Goal: Task Accomplishment & Management: Complete application form

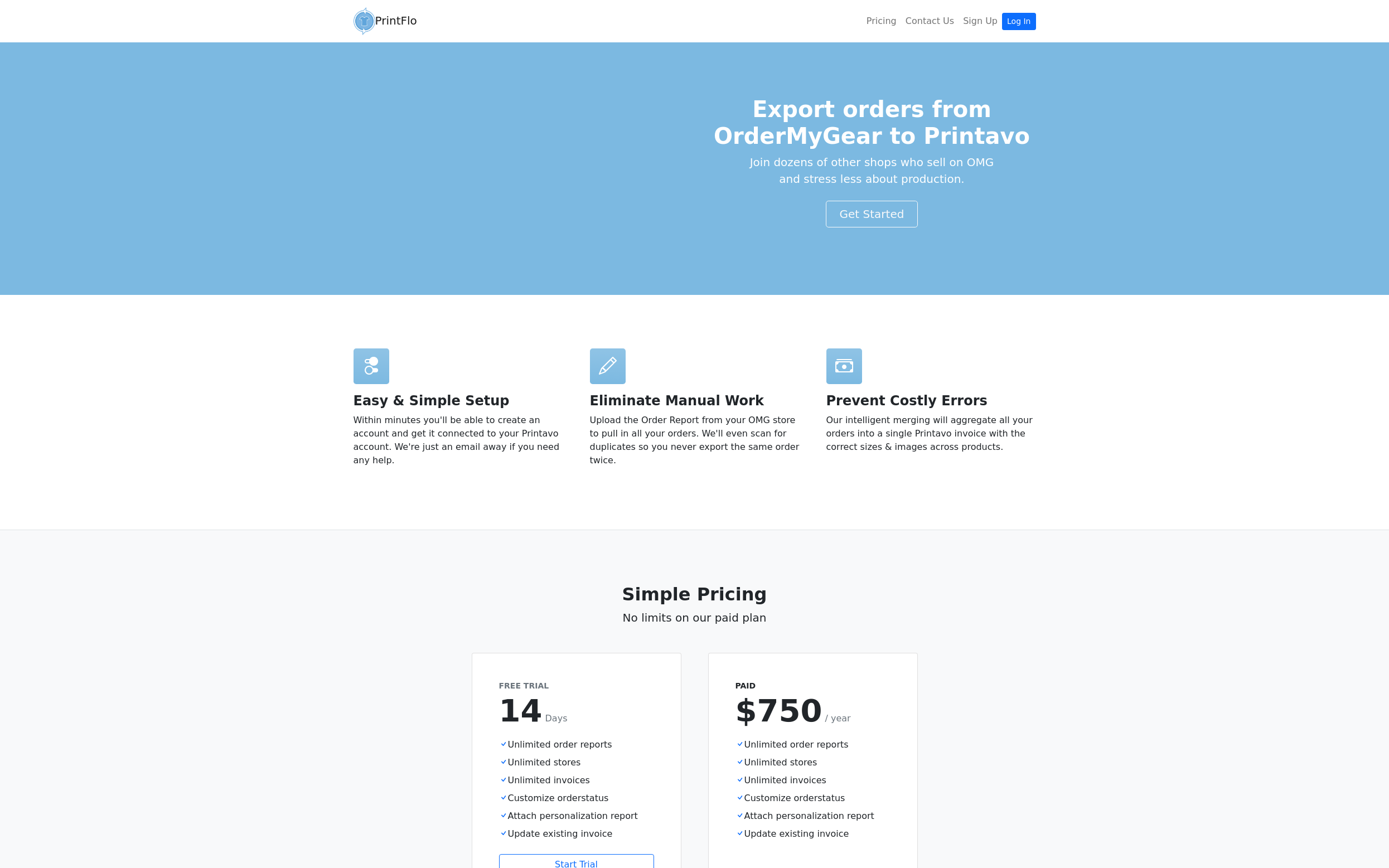
click at [621, 370] on div at bounding box center [608, 366] width 36 height 36
click at [839, 359] on icon at bounding box center [844, 366] width 18 height 27
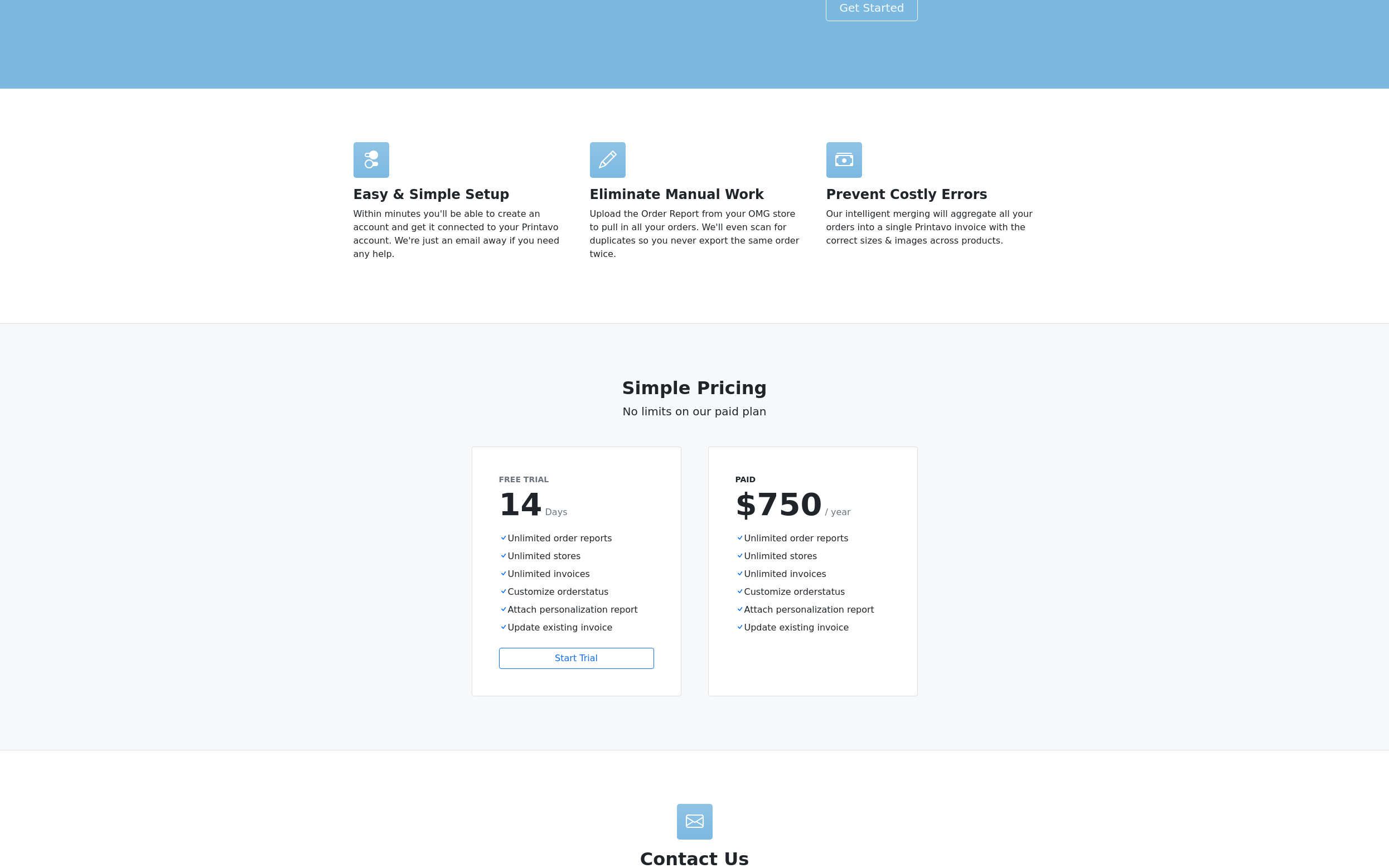
scroll to position [213, 0]
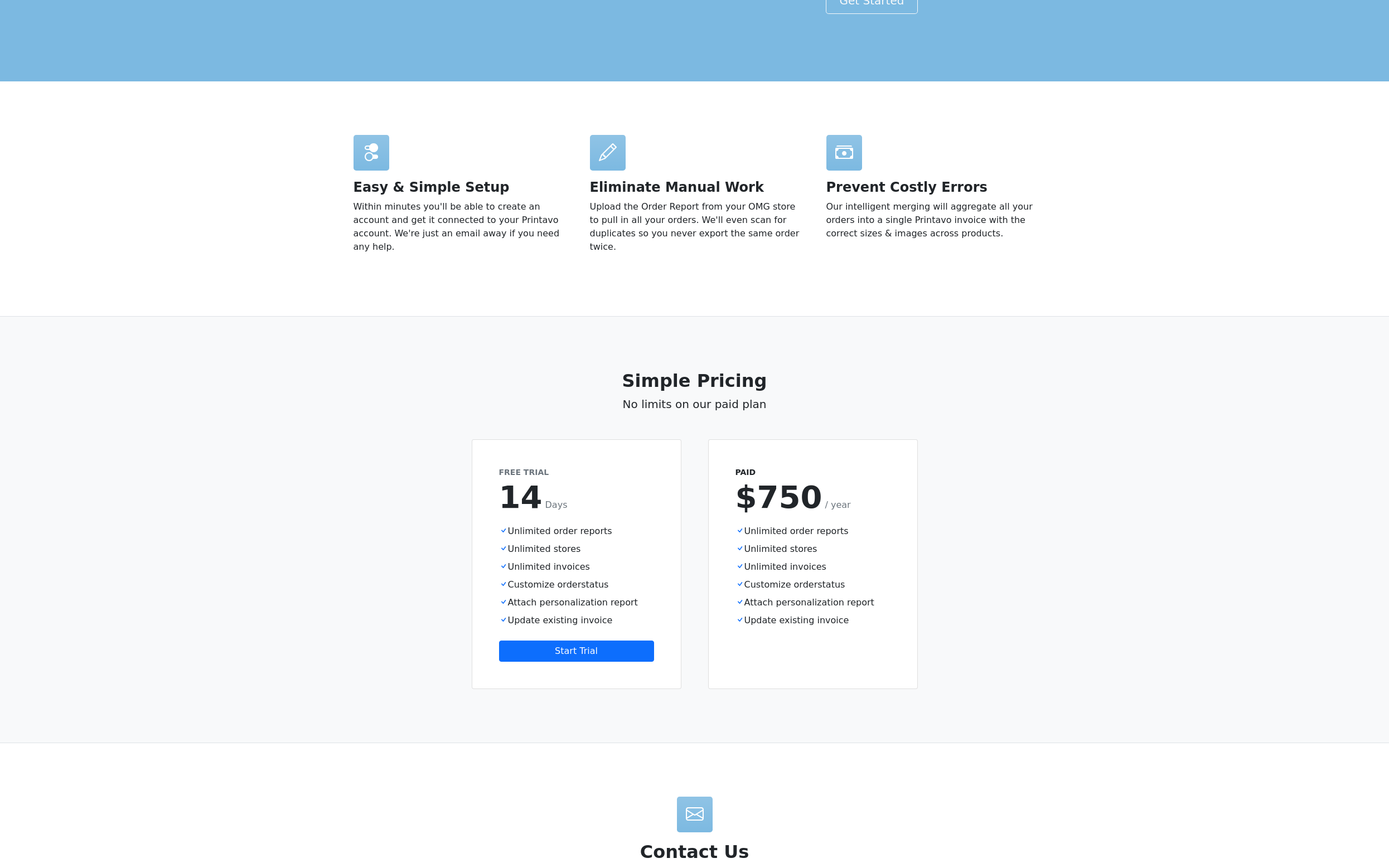
click at [576, 641] on link "Start Trial" at bounding box center [576, 651] width 155 height 21
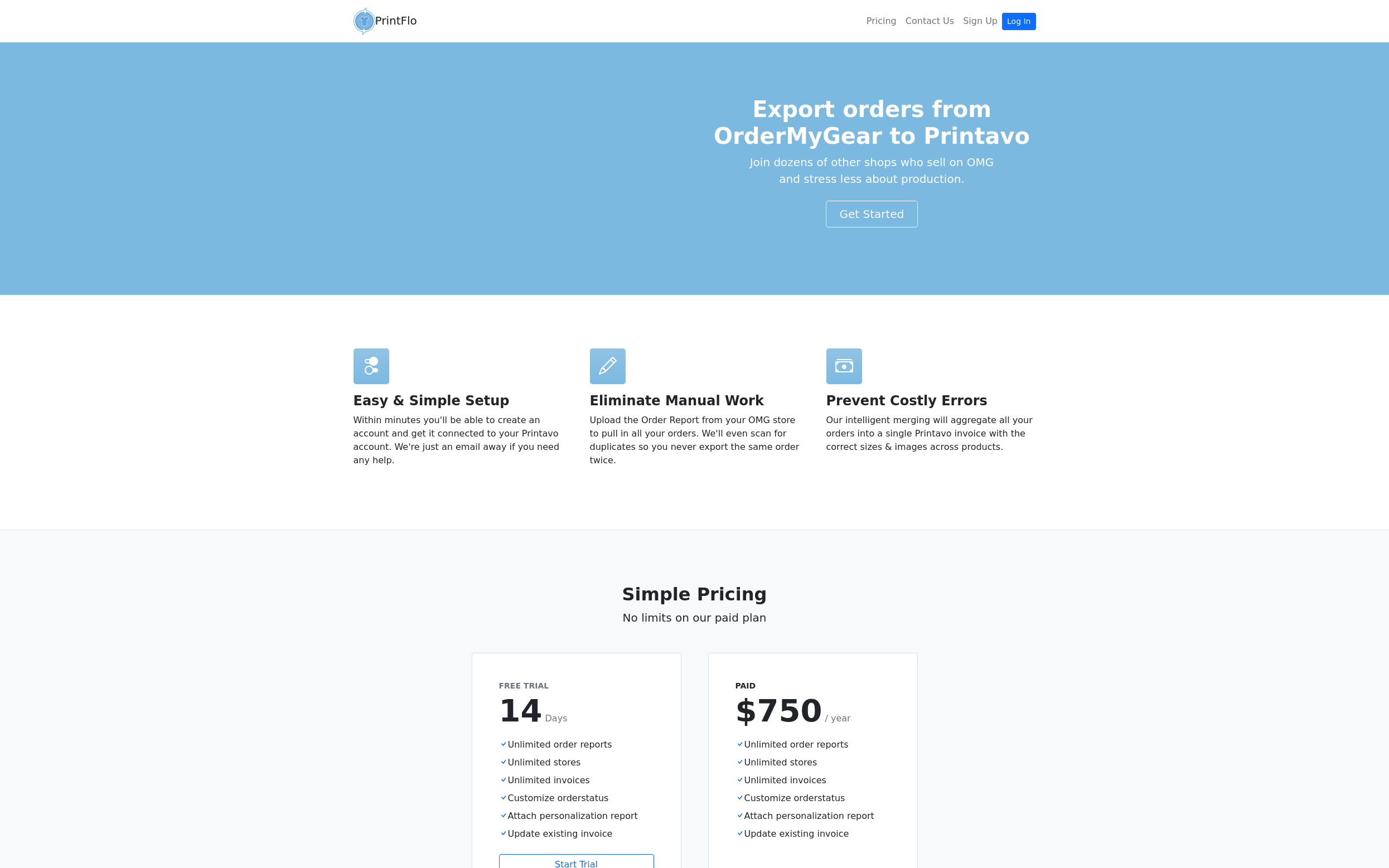
scroll to position [0, 0]
click at [979, 23] on link "Sign Up" at bounding box center [980, 21] width 44 height 22
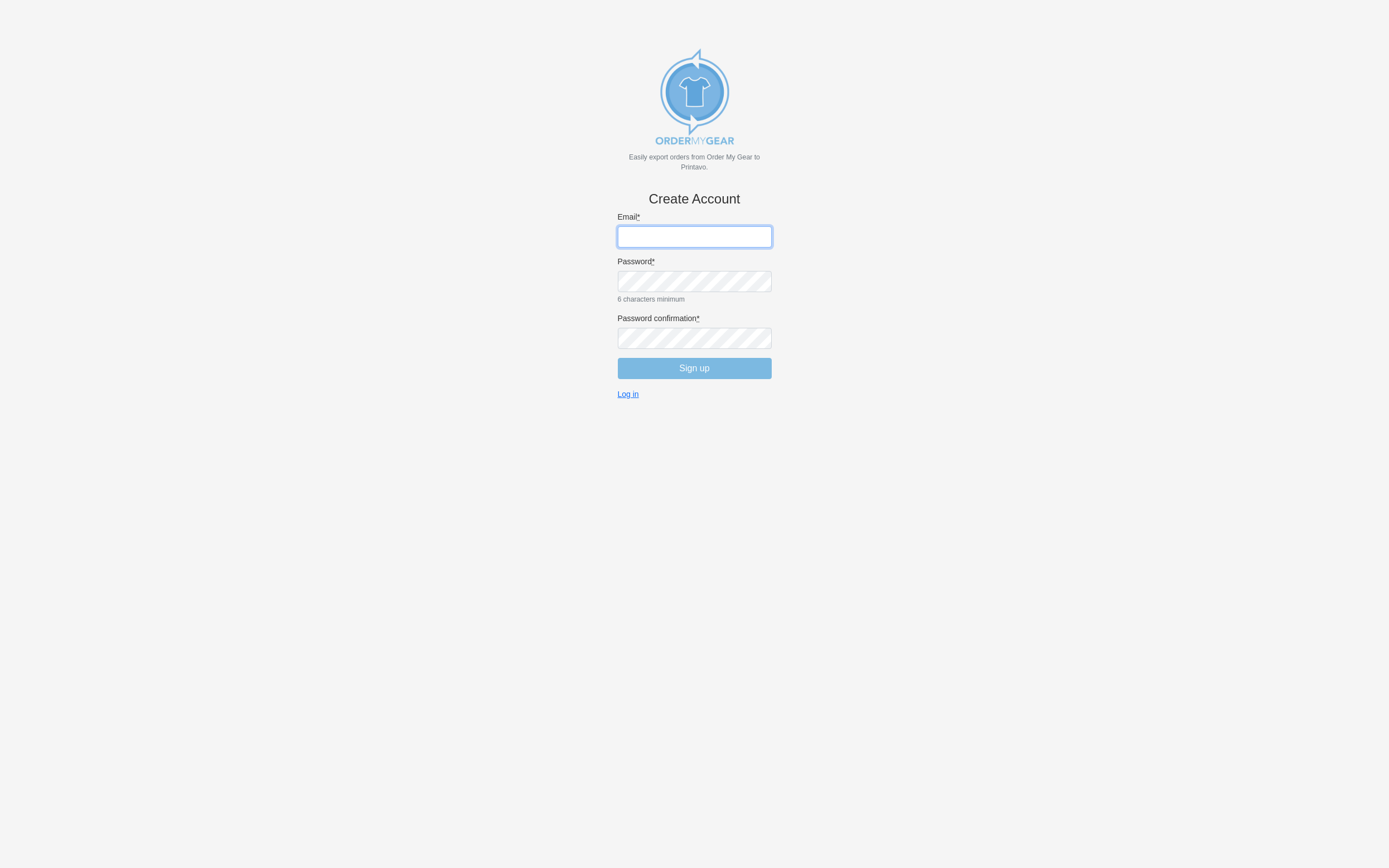
type input "[EMAIL_ADDRESS][DOMAIN_NAME]"
click at [802, 262] on body "Easily export orders from Order My Gear to Printavo. Create Account Email * [EM…" at bounding box center [694, 452] width 1352 height 868
click at [743, 238] on input "[EMAIL_ADDRESS][DOMAIN_NAME]" at bounding box center [694, 237] width 154 height 21
click at [844, 410] on body "Easily export orders from Order My Gear to Printavo. Create Account Email * [EM…" at bounding box center [694, 452] width 1352 height 868
click at [659, 204] on h4 "Create Account" at bounding box center [694, 199] width 154 height 16
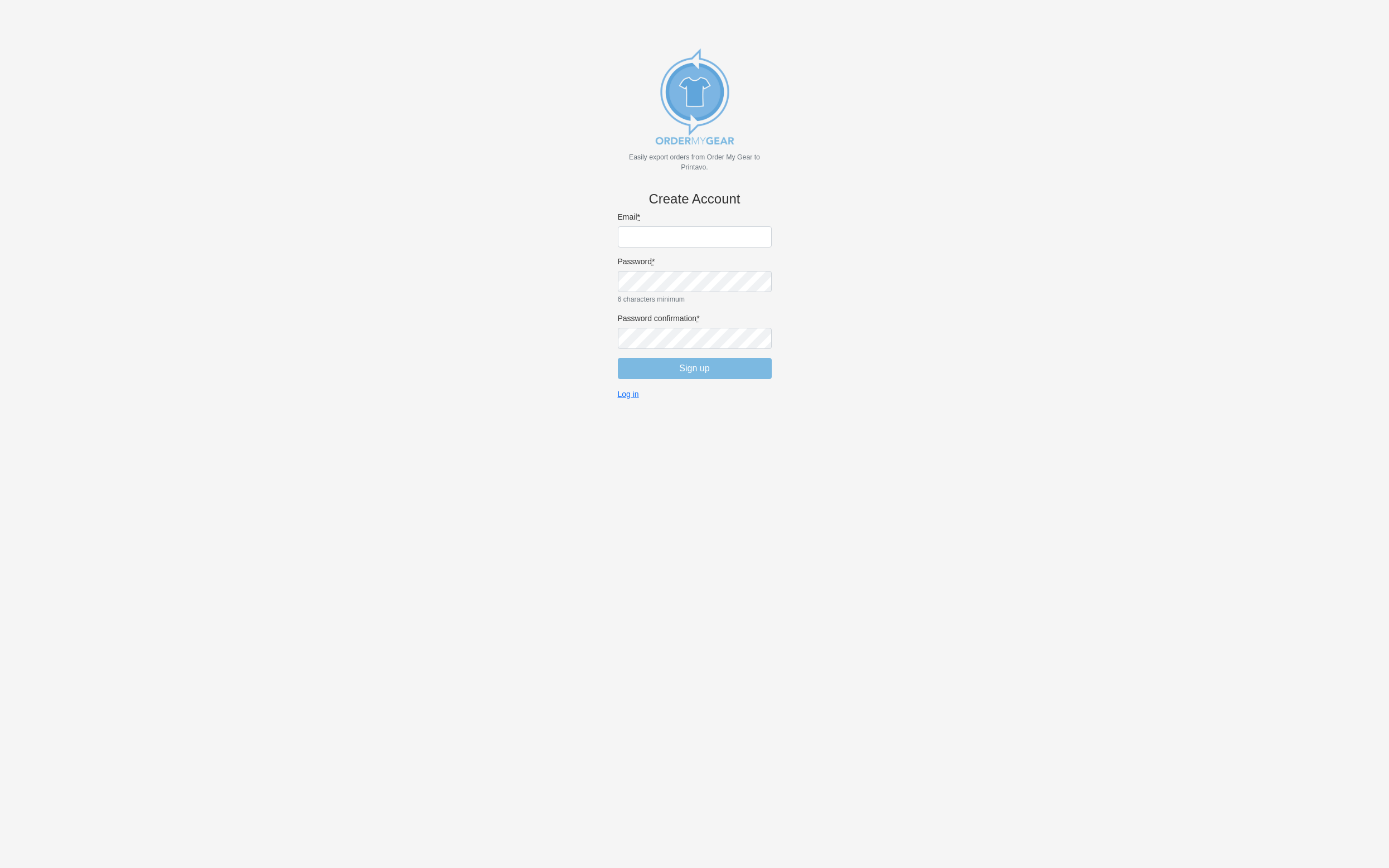
click at [678, 229] on input "Email *" at bounding box center [694, 237] width 154 height 21
click at [678, 238] on input "Email *" at bounding box center [694, 237] width 154 height 21
click at [805, 245] on body "Easily export orders from Order My Gear to Printavo. Create Account Email * Pas…" at bounding box center [694, 452] width 1352 height 868
click at [737, 239] on input "Email *" at bounding box center [694, 237] width 154 height 21
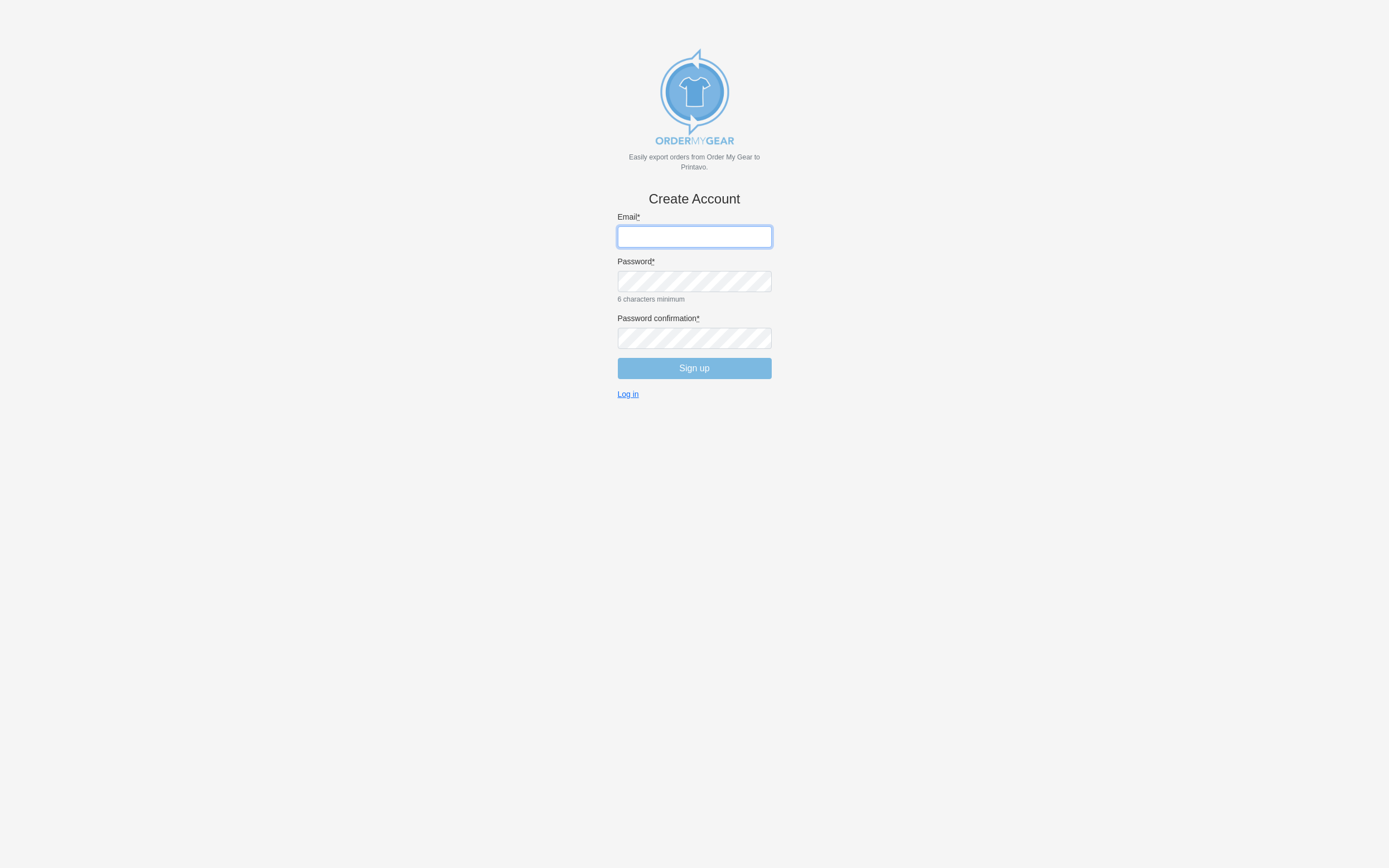
click at [724, 242] on input "Email *" at bounding box center [694, 237] width 154 height 21
click at [718, 292] on div "Password * 6 characters minimum" at bounding box center [694, 280] width 154 height 48
click at [706, 246] on input "Email *" at bounding box center [694, 237] width 154 height 21
click at [704, 234] on input "Email *" at bounding box center [694, 237] width 154 height 21
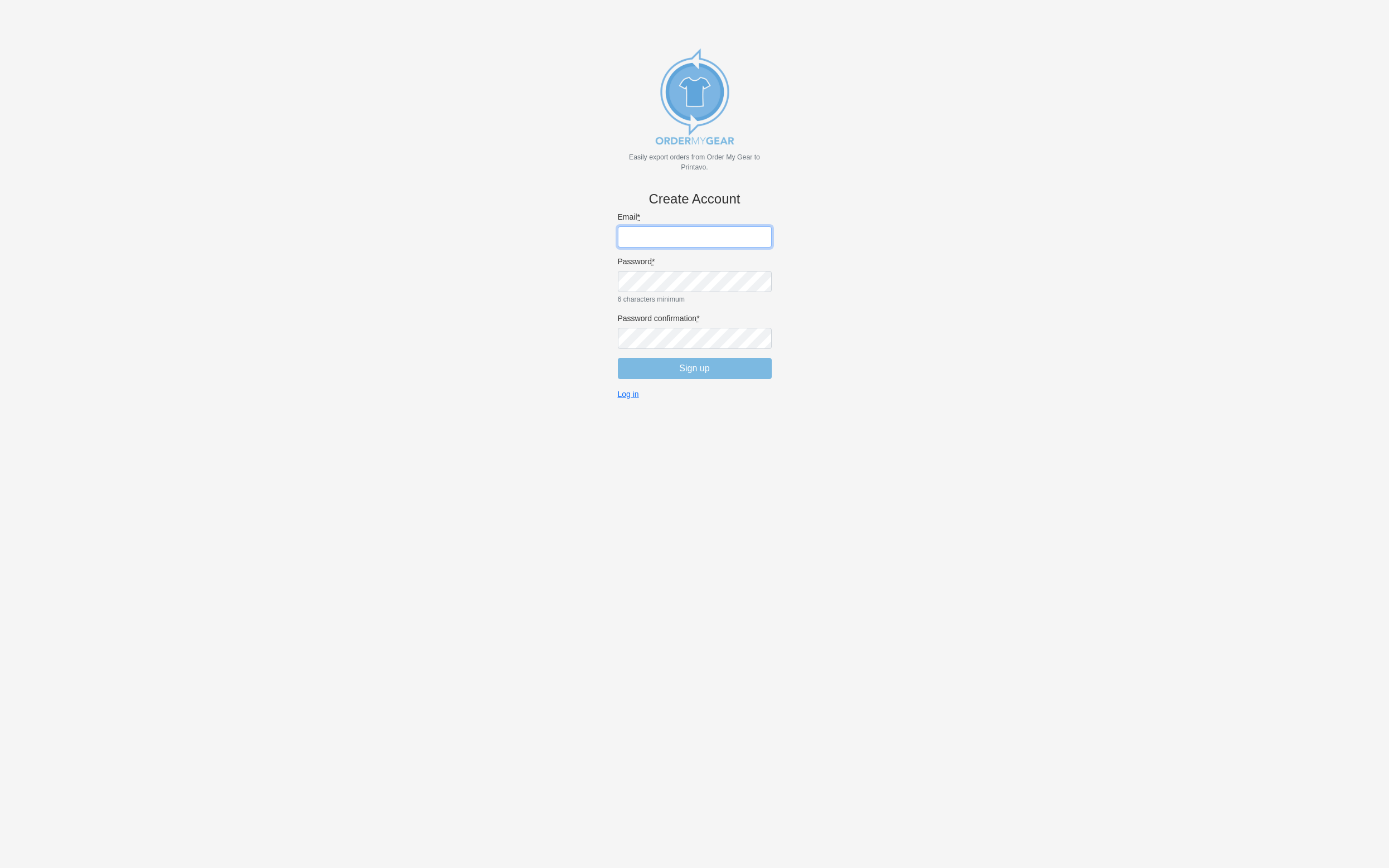
click at [704, 234] on input "Email *" at bounding box center [694, 237] width 154 height 21
click at [704, 234] on input "Email *" at bounding box center [694, 237] width 154 height 21
click at [875, 242] on body "Easily export orders from Order My Gear to Printavo. Create Account Email * Pas…" at bounding box center [694, 452] width 1352 height 868
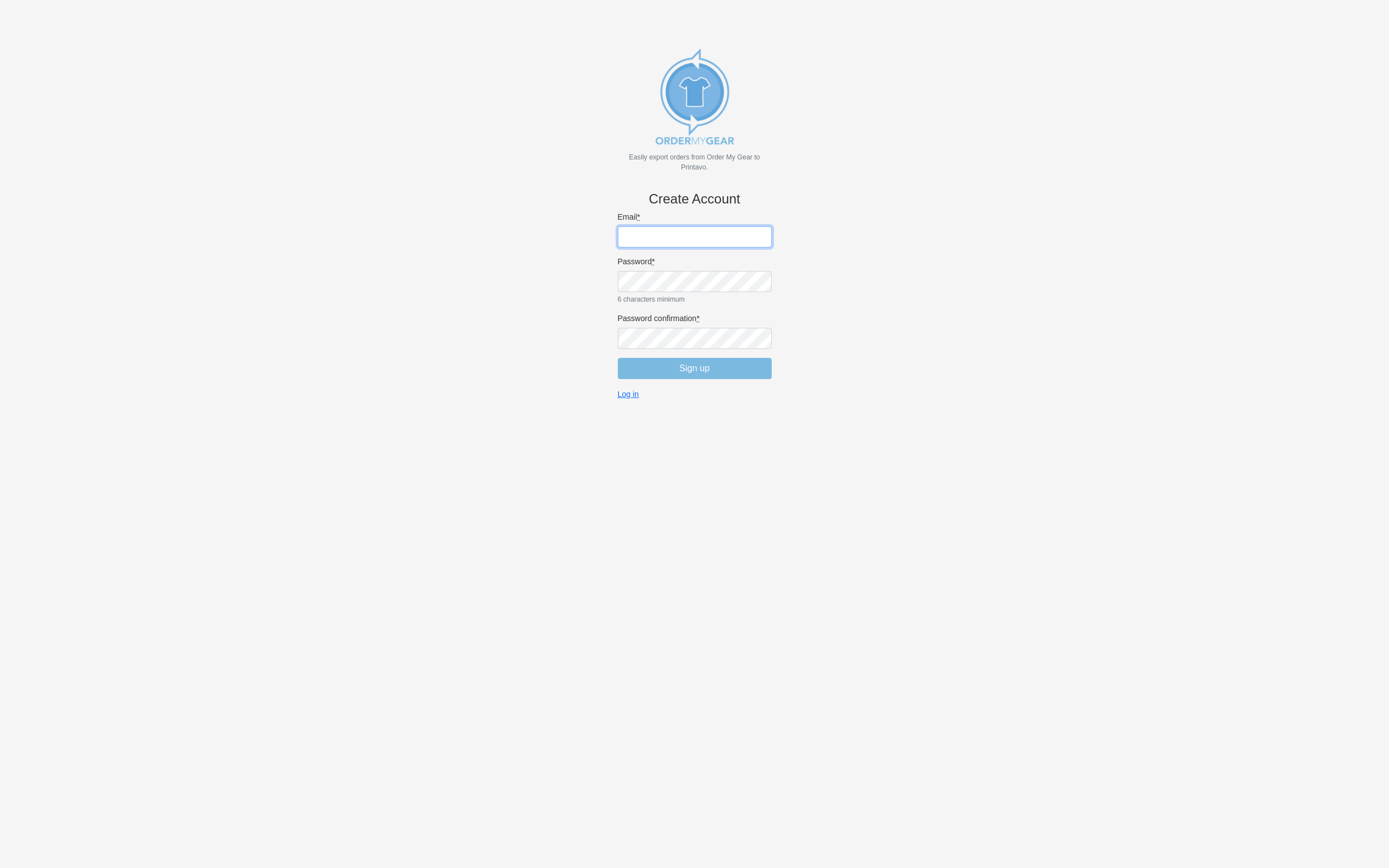
type input "[EMAIL_ADDRESS][DOMAIN_NAME]"
click at [827, 281] on body "Easily export orders from Order My Gear to Printavo. Create Account Email * [EM…" at bounding box center [694, 452] width 1352 height 868
click at [655, 262] on abbr "*" at bounding box center [653, 262] width 3 height 9
type input "[EMAIL_ADDRESS][DOMAIN_NAME]"
drag, startPoint x: 756, startPoint y: 238, endPoint x: 608, endPoint y: 242, distance: 148.1
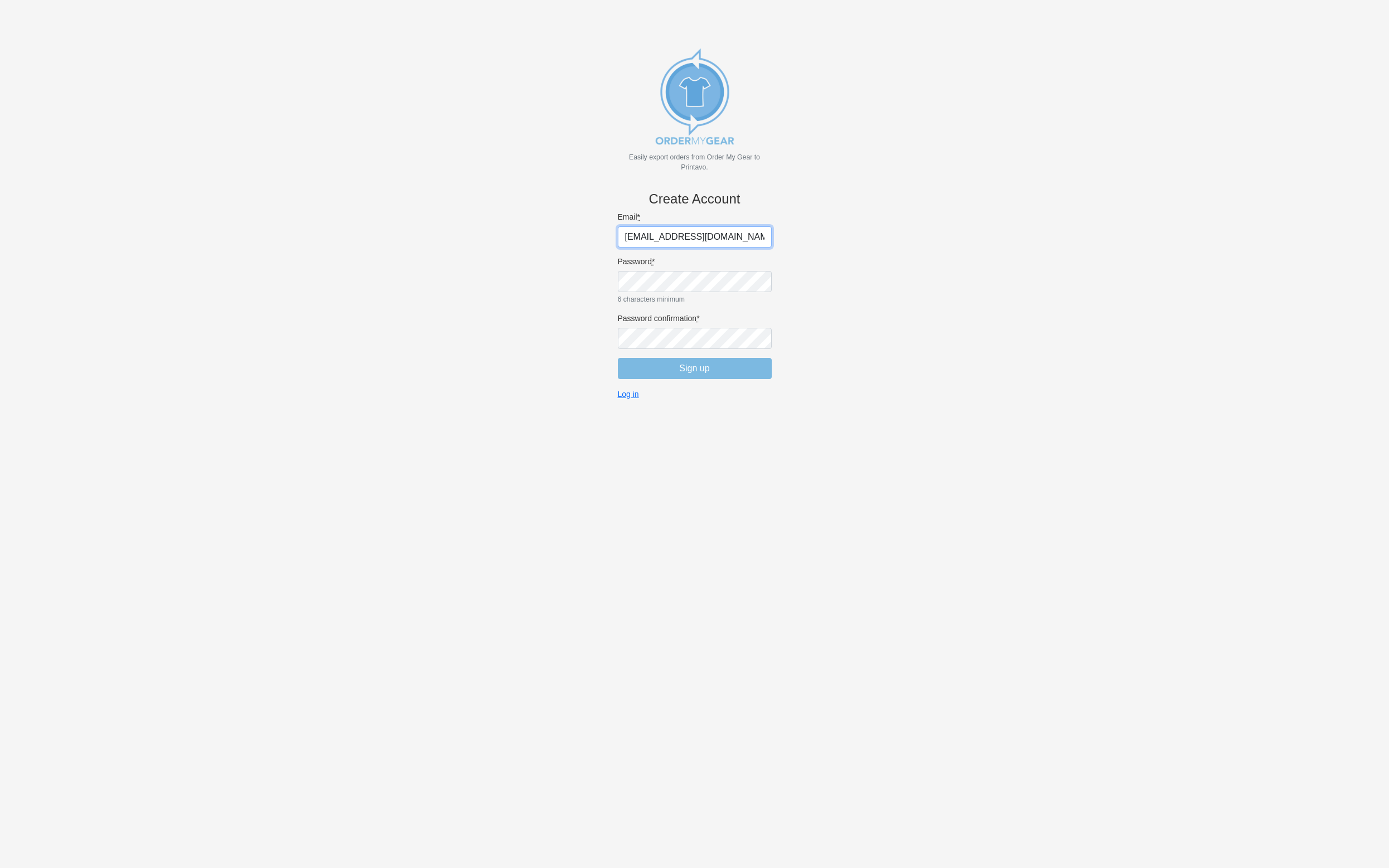
click at [608, 242] on body "Easily export orders from Order My Gear to Printavo. Create Account Email * [EM…" at bounding box center [694, 452] width 1352 height 868
click at [684, 229] on input "[EMAIL_ADDRESS][DOMAIN_NAME]" at bounding box center [694, 237] width 154 height 21
click at [688, 239] on input "[EMAIL_ADDRESS][DOMAIN_NAME]" at bounding box center [694, 237] width 154 height 21
drag, startPoint x: 751, startPoint y: 238, endPoint x: 610, endPoint y: 227, distance: 141.4
click at [610, 227] on body "Easily export orders from Order My Gear to Printavo. Create Account Email * [EM…" at bounding box center [694, 452] width 1352 height 868
